Goal: Task Accomplishment & Management: Manage account settings

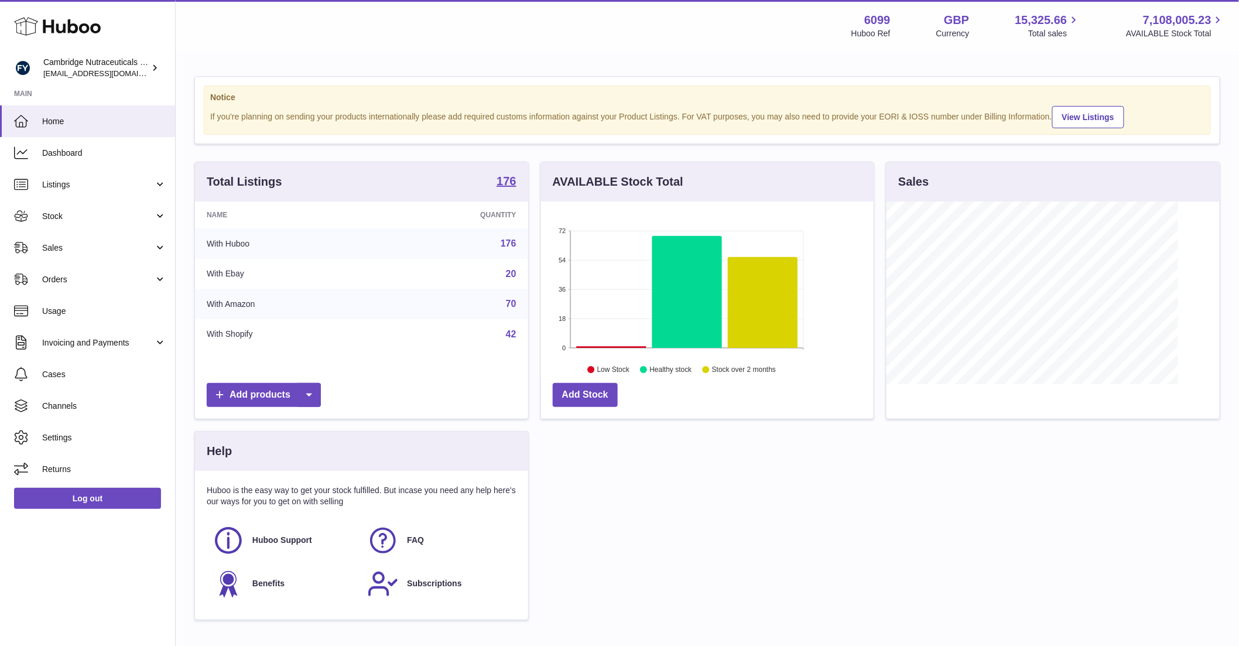
scroll to position [183, 333]
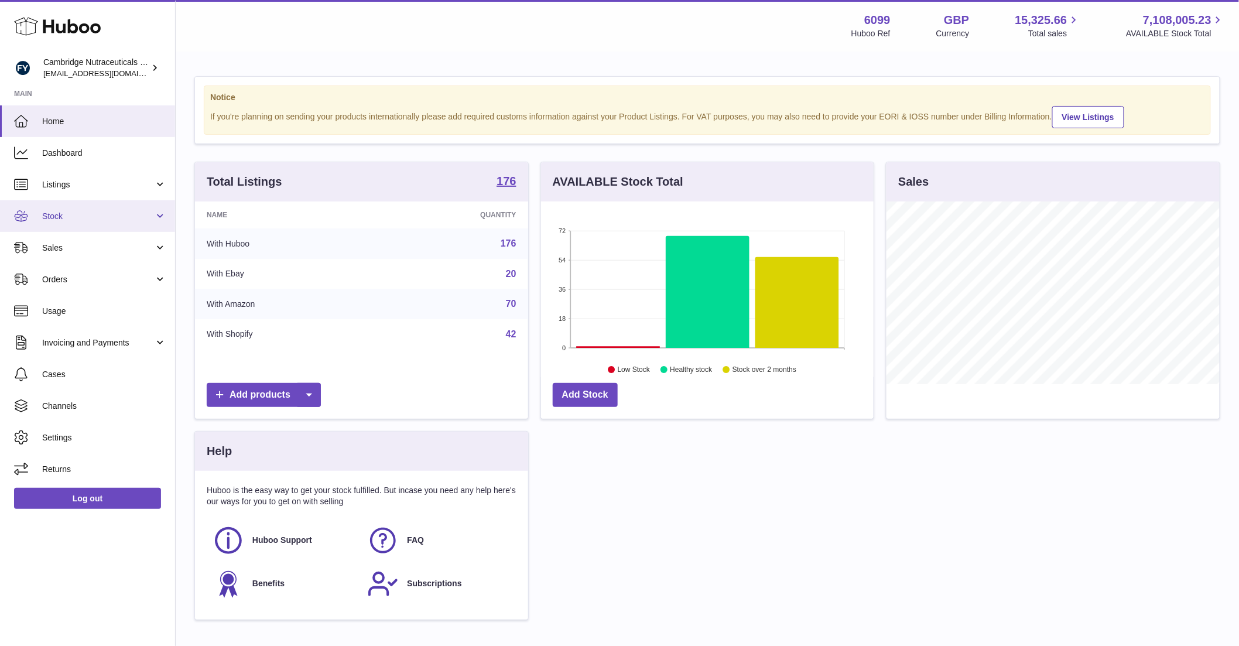
click at [56, 216] on span "Stock" at bounding box center [98, 216] width 112 height 11
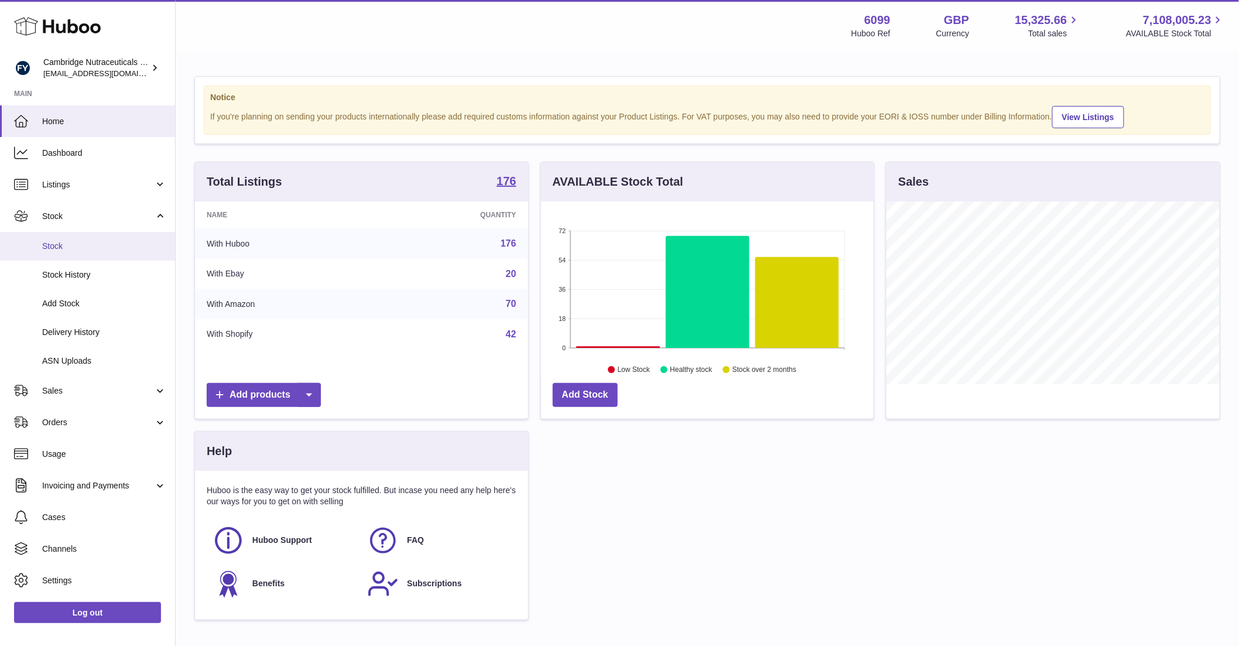
click at [53, 235] on link "Stock" at bounding box center [87, 246] width 175 height 29
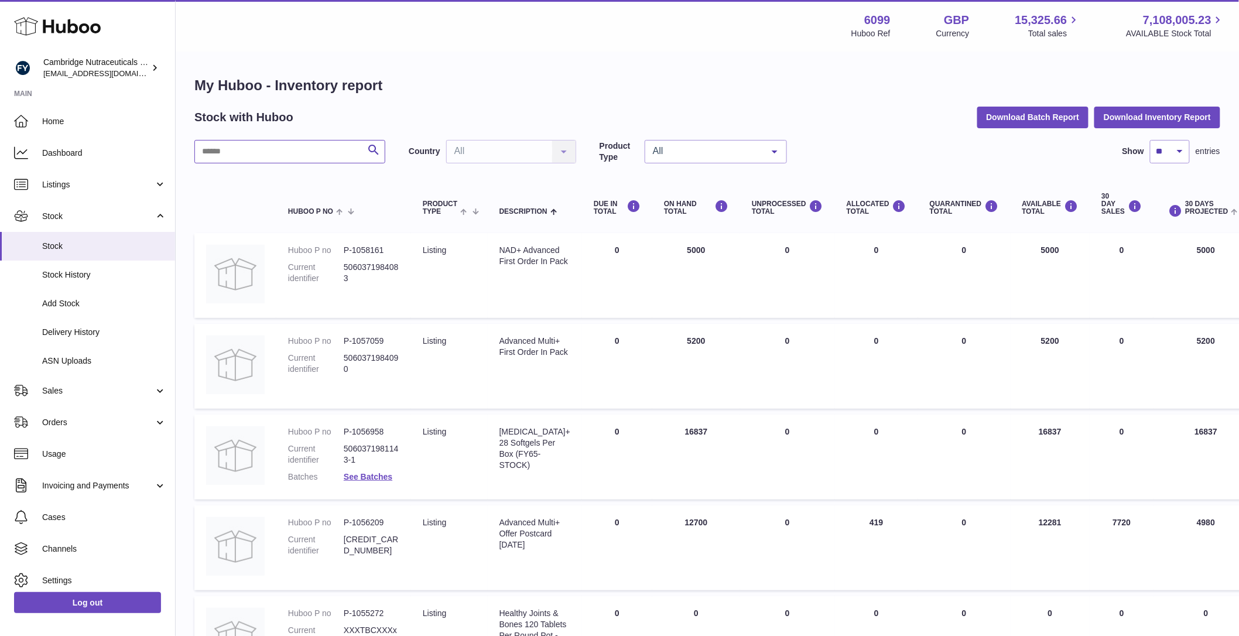
click at [259, 153] on input "text" at bounding box center [289, 151] width 191 height 23
type input "*"
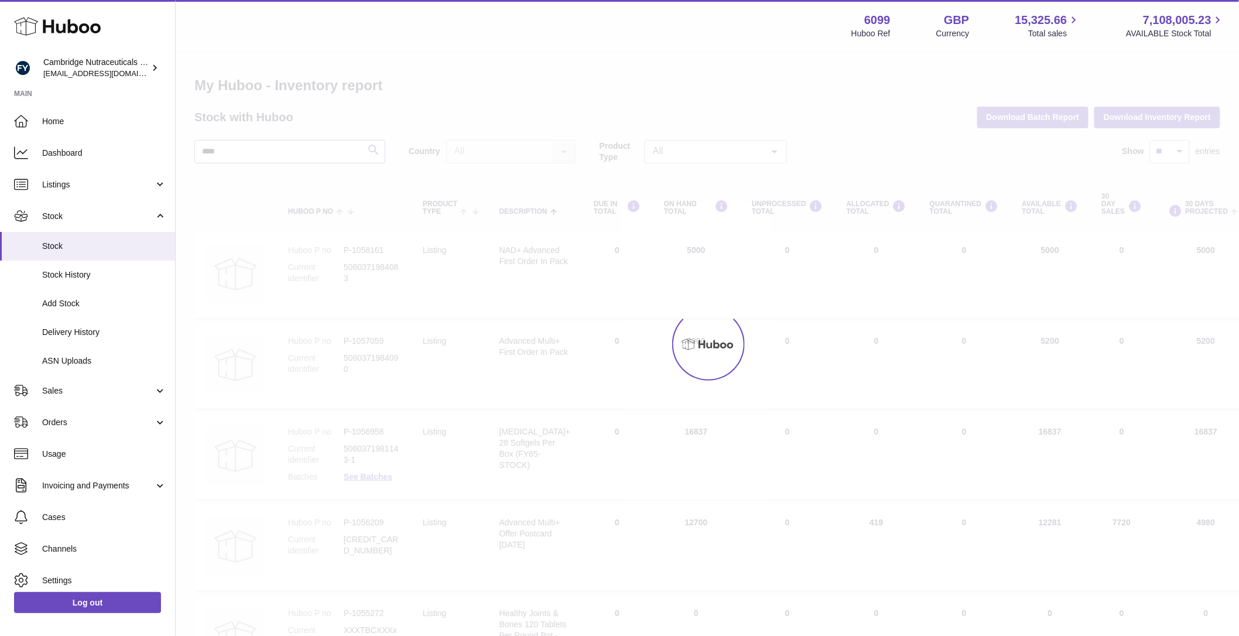
type input "*****"
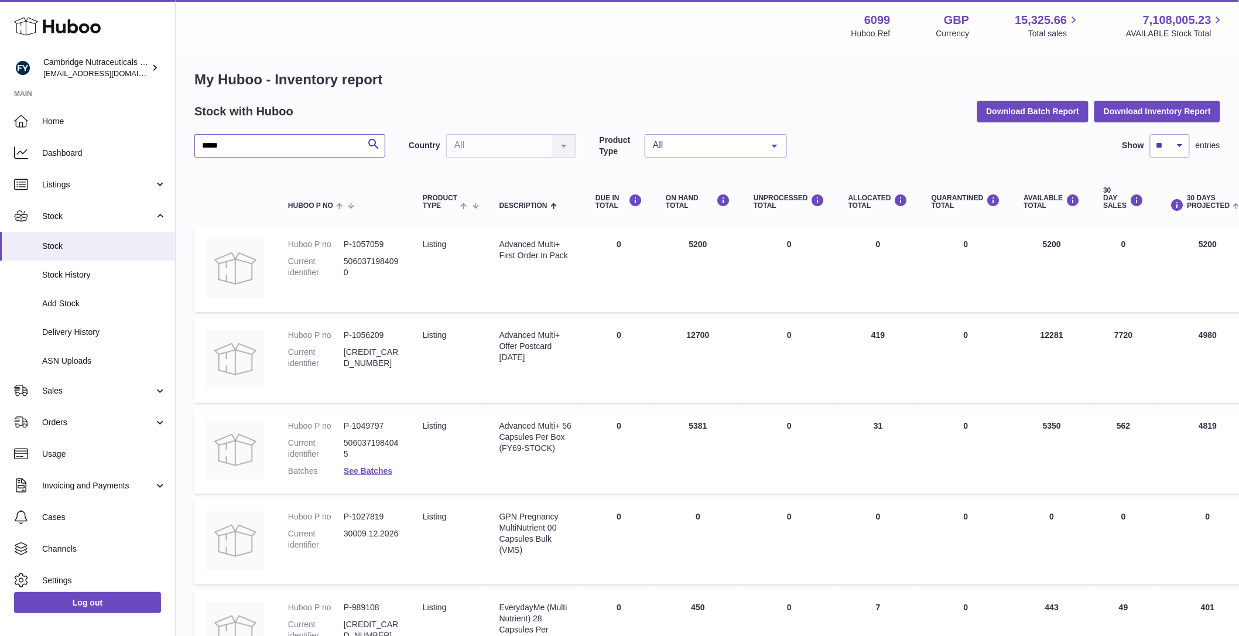
scroll to position [10, 0]
